Goal: Task Accomplishment & Management: Manage account settings

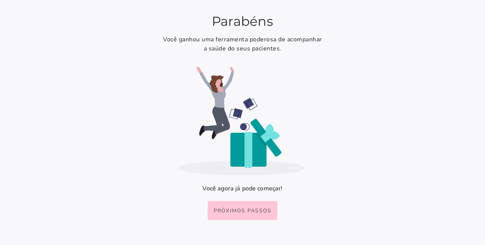
click at [0, 0] on slot "Próximos passos" at bounding box center [0, 0] width 0 height 0
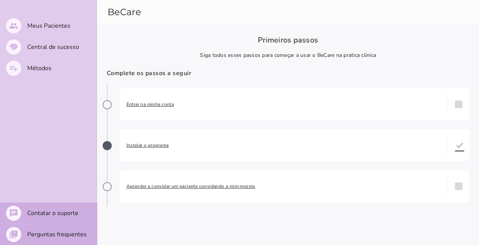
click at [141, 109] on div "Entrar na minha conta done" at bounding box center [295, 104] width 350 height 32
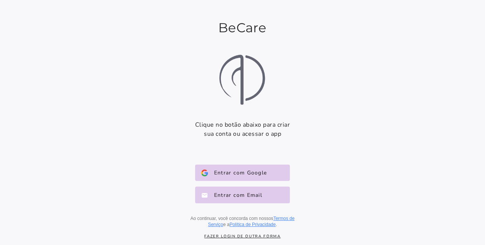
click at [234, 162] on div "Entrar com Google Google Entrar com Email E-mail Ao continuar, você concorda co…" at bounding box center [242, 195] width 136 height 75
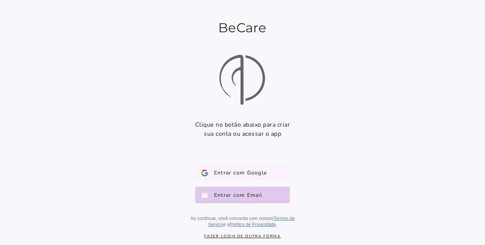
click at [242, 169] on span "Entrar com Google" at bounding box center [237, 173] width 59 height 8
